Goal: Register for event/course

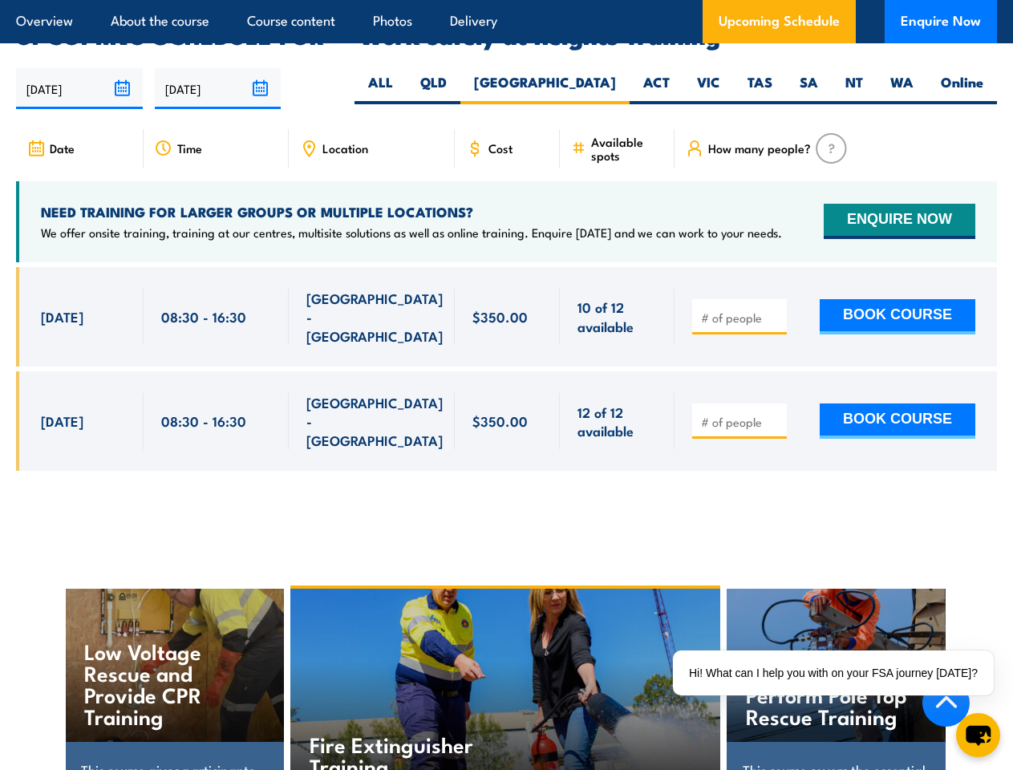
click at [506, 0] on article "Overview About the course Course content Photos Delivery Upcoming Schedule Enqu…" at bounding box center [506, 21] width 981 height 43
click at [79, 68] on input "[DATE]" at bounding box center [79, 88] width 127 height 41
click at [218, 68] on input "[DATE]" at bounding box center [218, 88] width 127 height 41
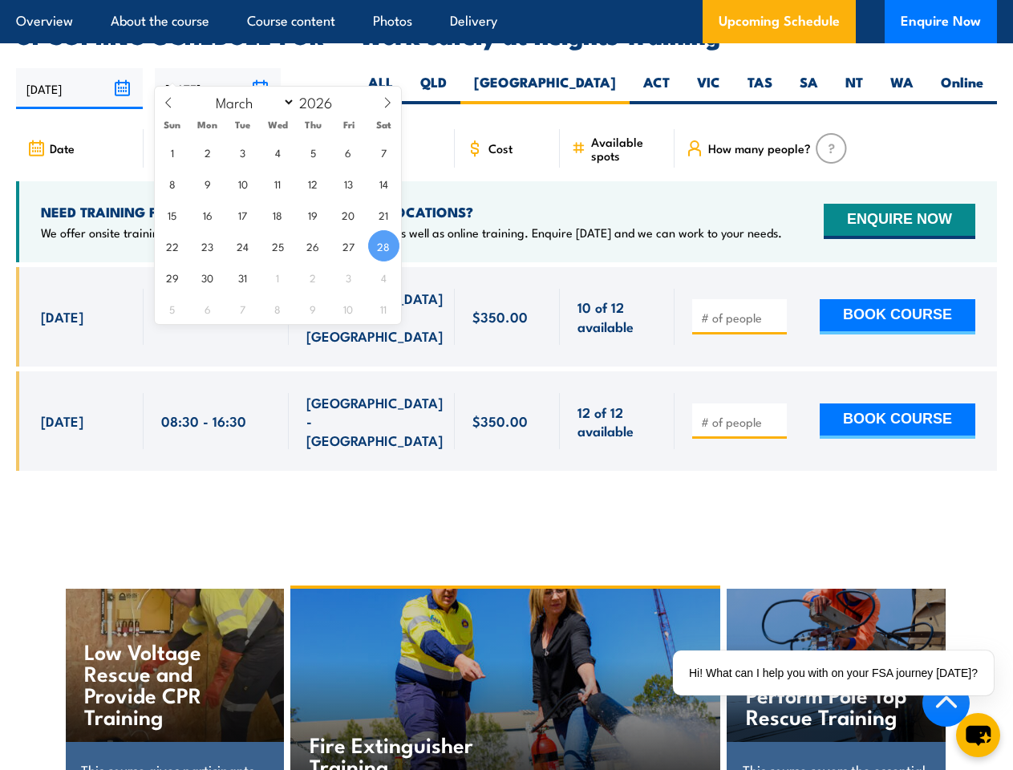
click at [507, 647] on div "Fire Extinguisher Training" at bounding box center [504, 690] width 429 height 203
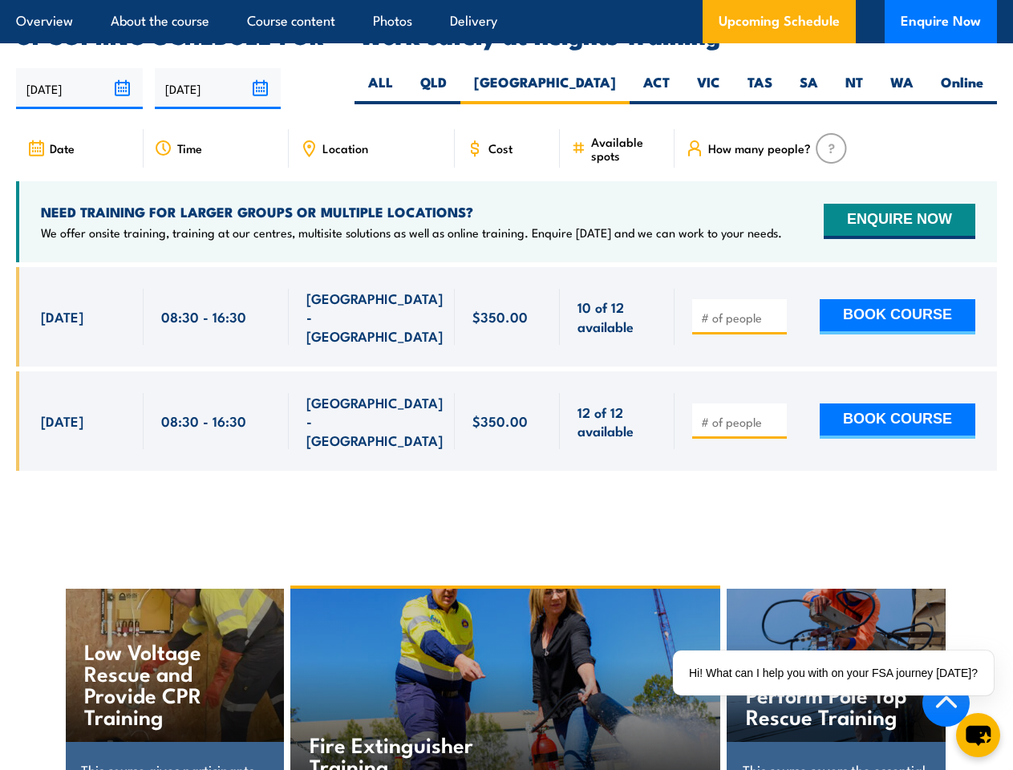
click at [506, 648] on div "Fire Extinguisher Training" at bounding box center [504, 690] width 429 height 203
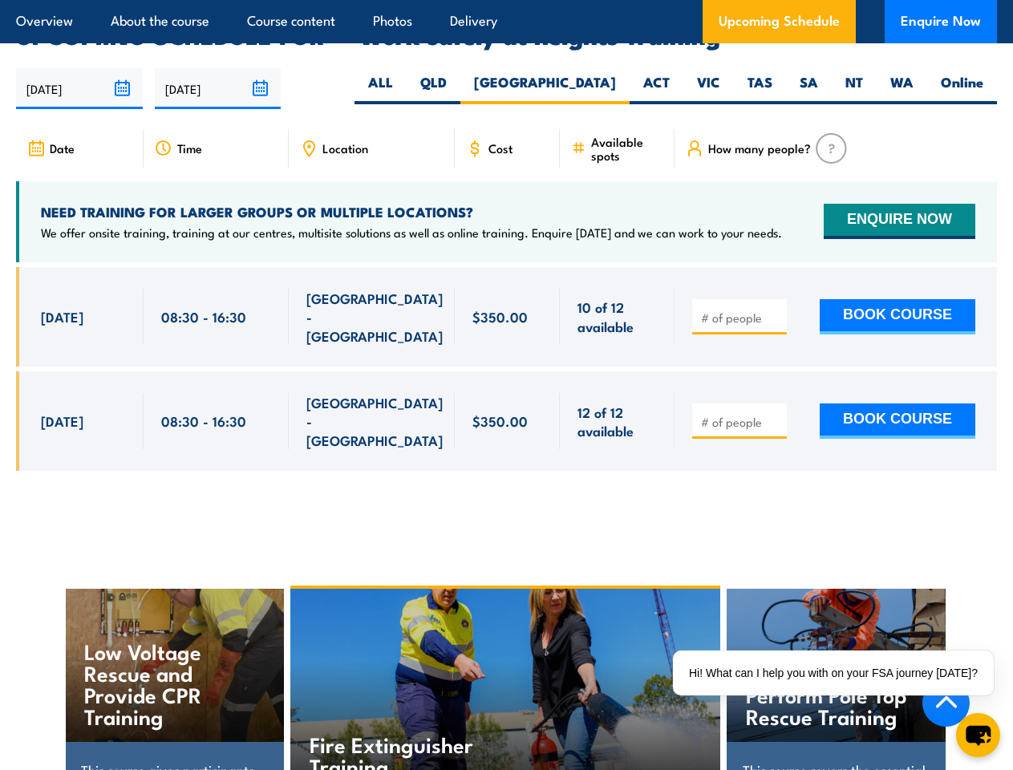
click at [837, 673] on div "Hi! What can I help you with on your FSA journey [DATE]?" at bounding box center [833, 673] width 321 height 45
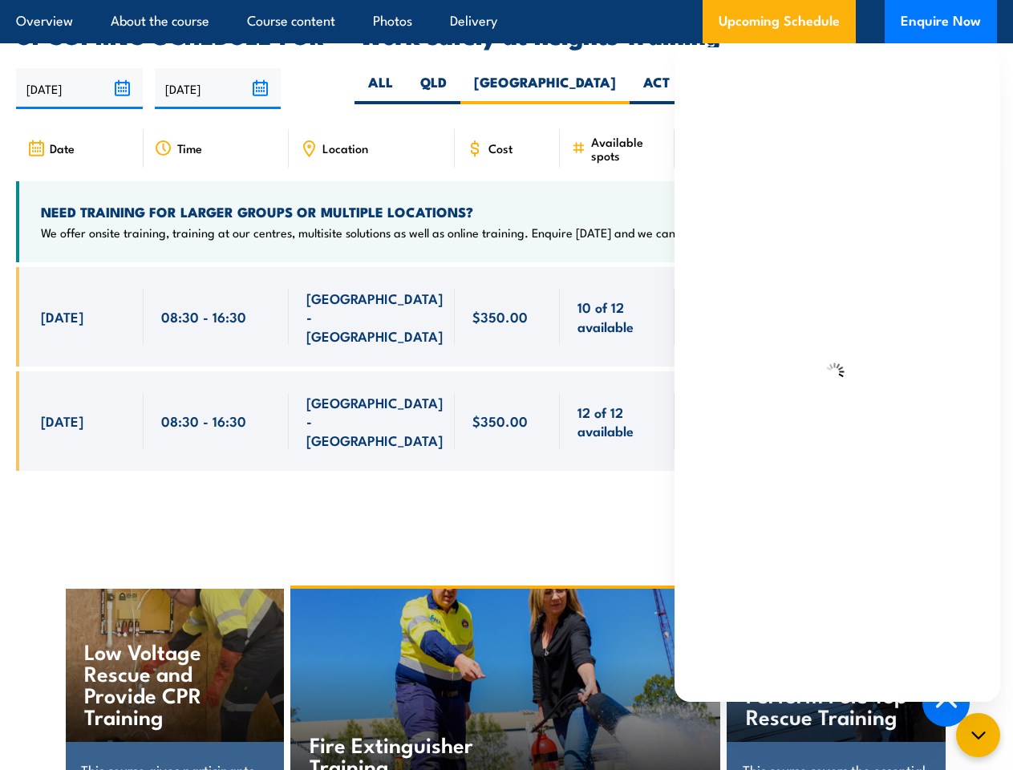
click at [978, 735] on icon "chat-button" at bounding box center [978, 735] width 19 height 19
